Goal: Information Seeking & Learning: Learn about a topic

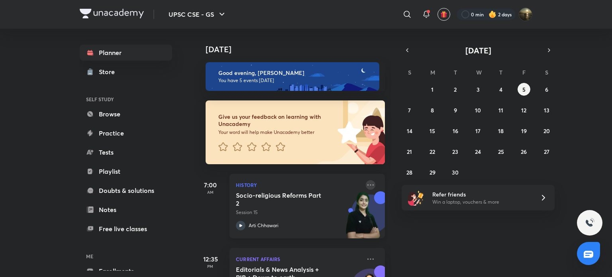
click at [366, 186] on icon at bounding box center [371, 185] width 10 height 10
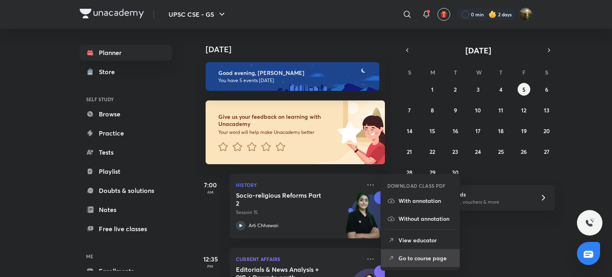
click at [411, 250] on li "Go to course page" at bounding box center [420, 258] width 79 height 18
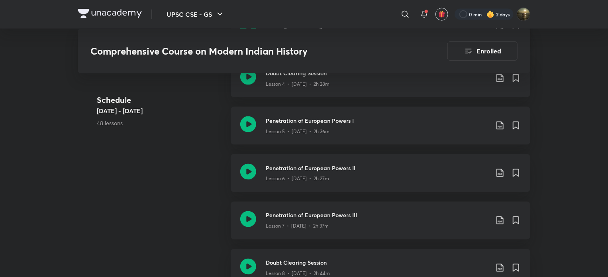
scroll to position [597, 0]
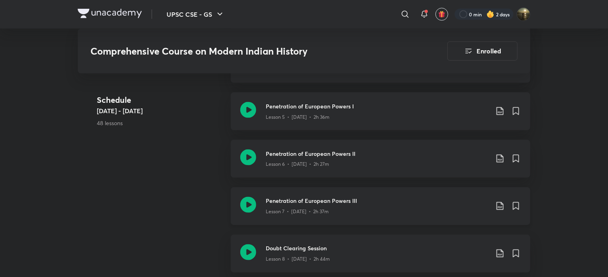
click at [334, 197] on h3 "Penetration of European Powers III" at bounding box center [377, 201] width 223 height 8
